Goal: Transaction & Acquisition: Register for event/course

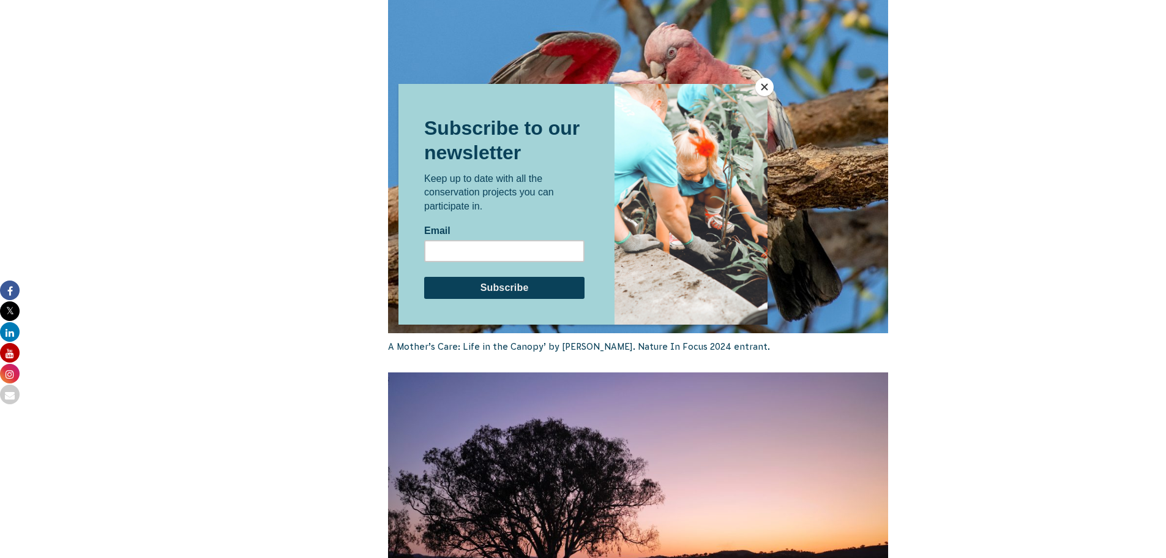
scroll to position [1897, 0]
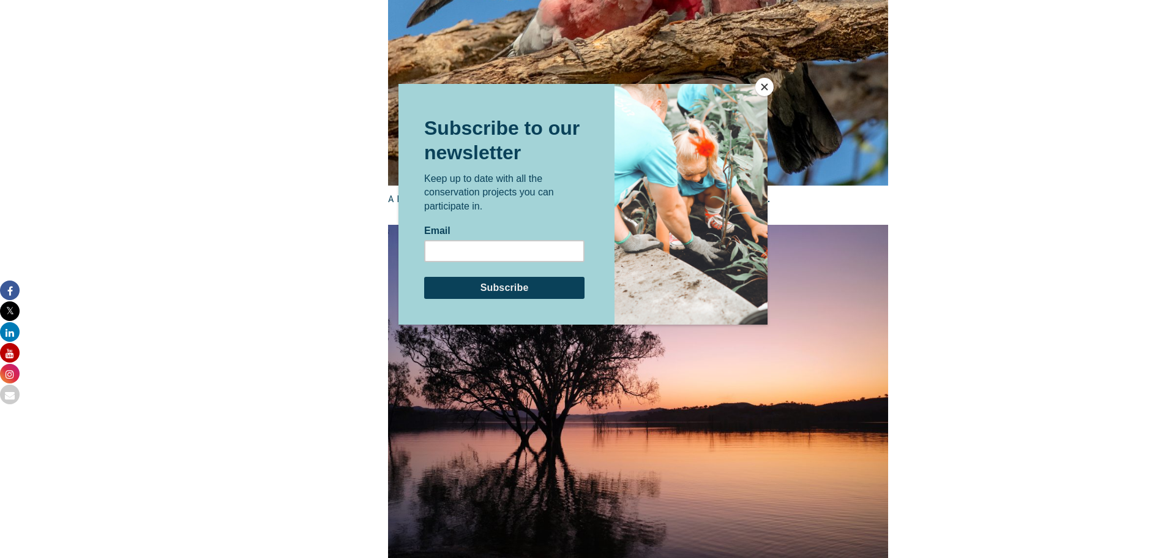
click at [765, 91] on button "Close" at bounding box center [764, 87] width 18 height 18
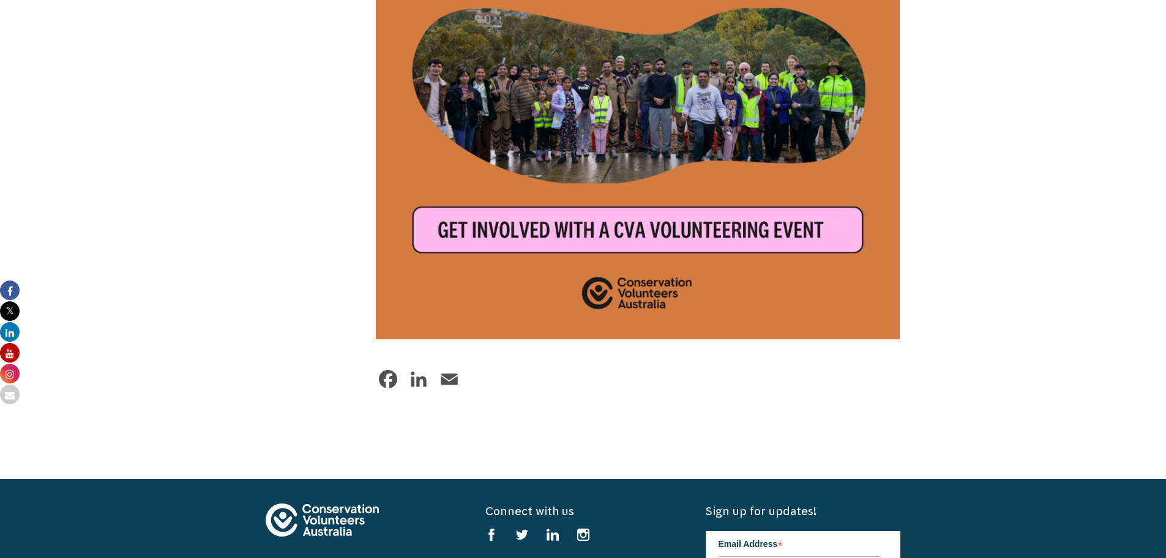
scroll to position [3489, 0]
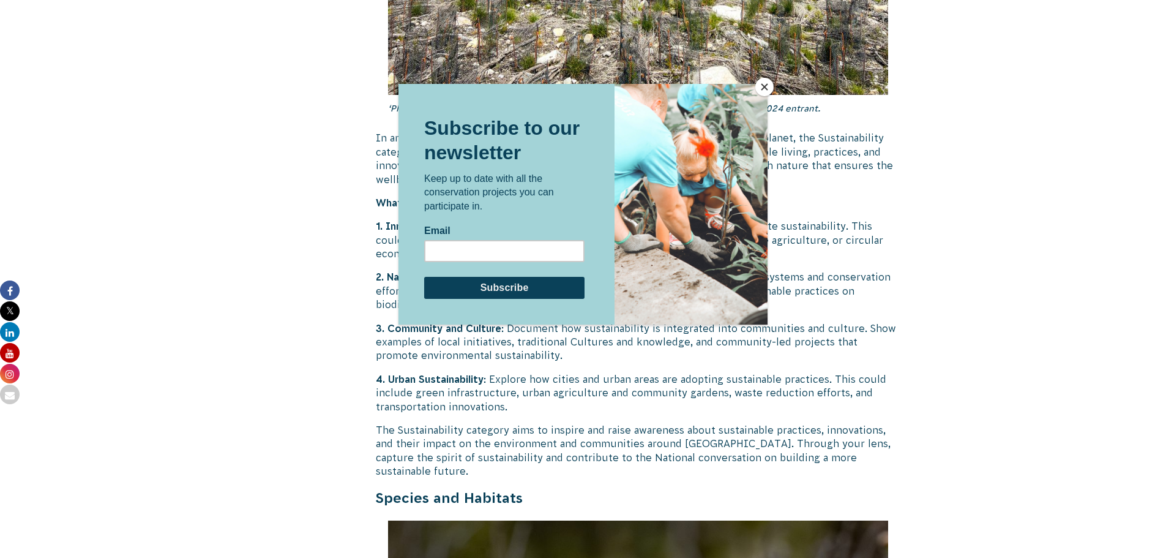
scroll to position [3183, 0]
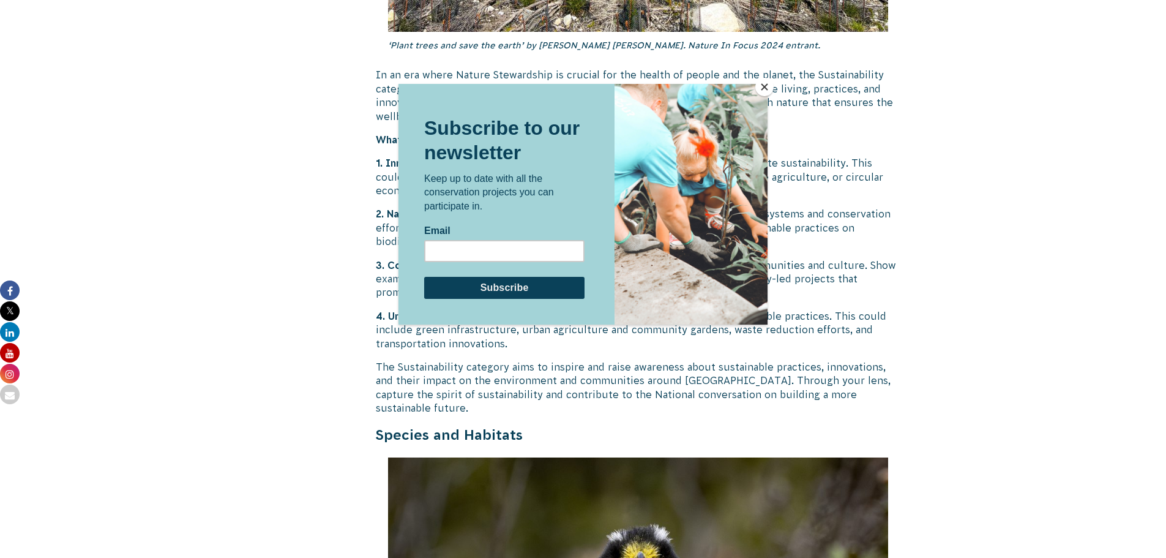
click at [761, 88] on button "Close" at bounding box center [764, 87] width 18 height 18
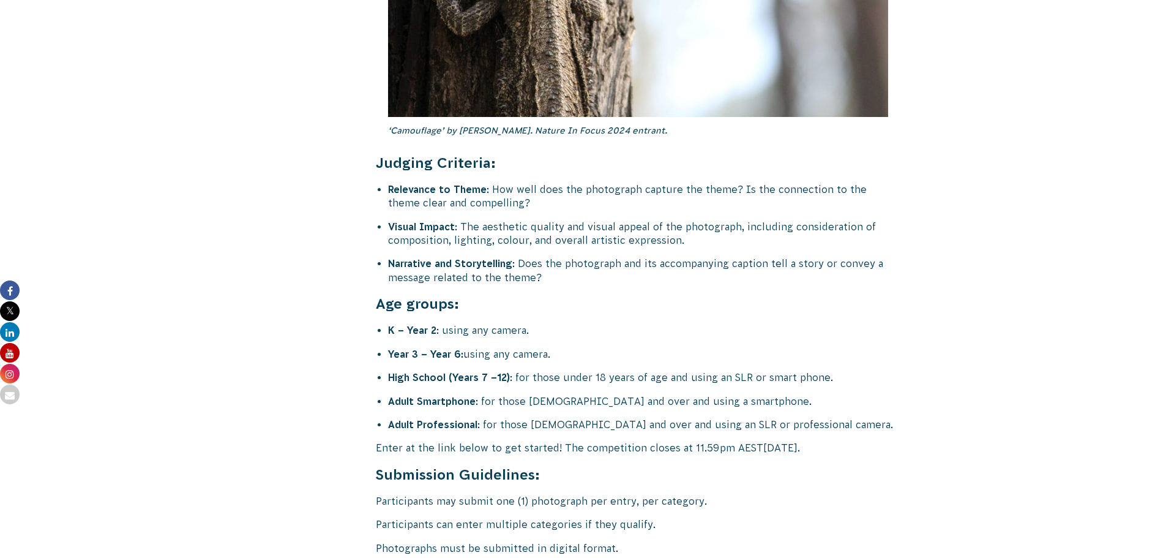
scroll to position [4713, 0]
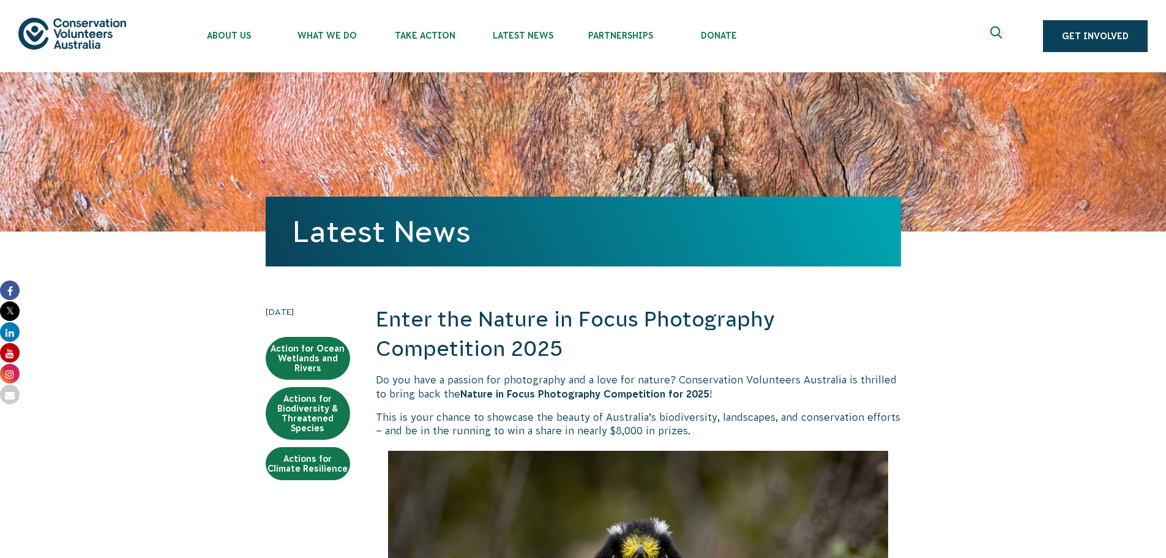
scroll to position [3305, 0]
